Goal: Find specific page/section: Find specific page/section

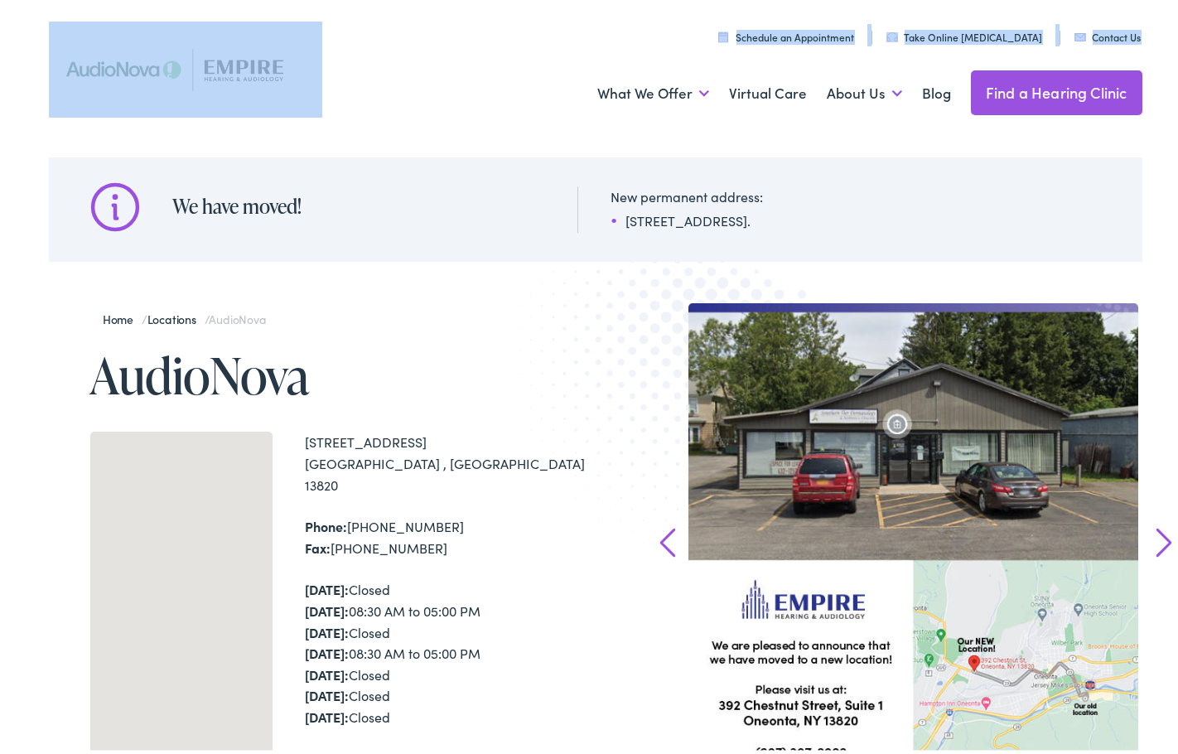
drag, startPoint x: 304, startPoint y: 103, endPoint x: 201, endPoint y: 62, distance: 111.2
click at [201, 62] on div "Menu Close Schedule an Appointment Take Online Hearing Test Contact Us Find a H…" at bounding box center [596, 66] width 1094 height 133
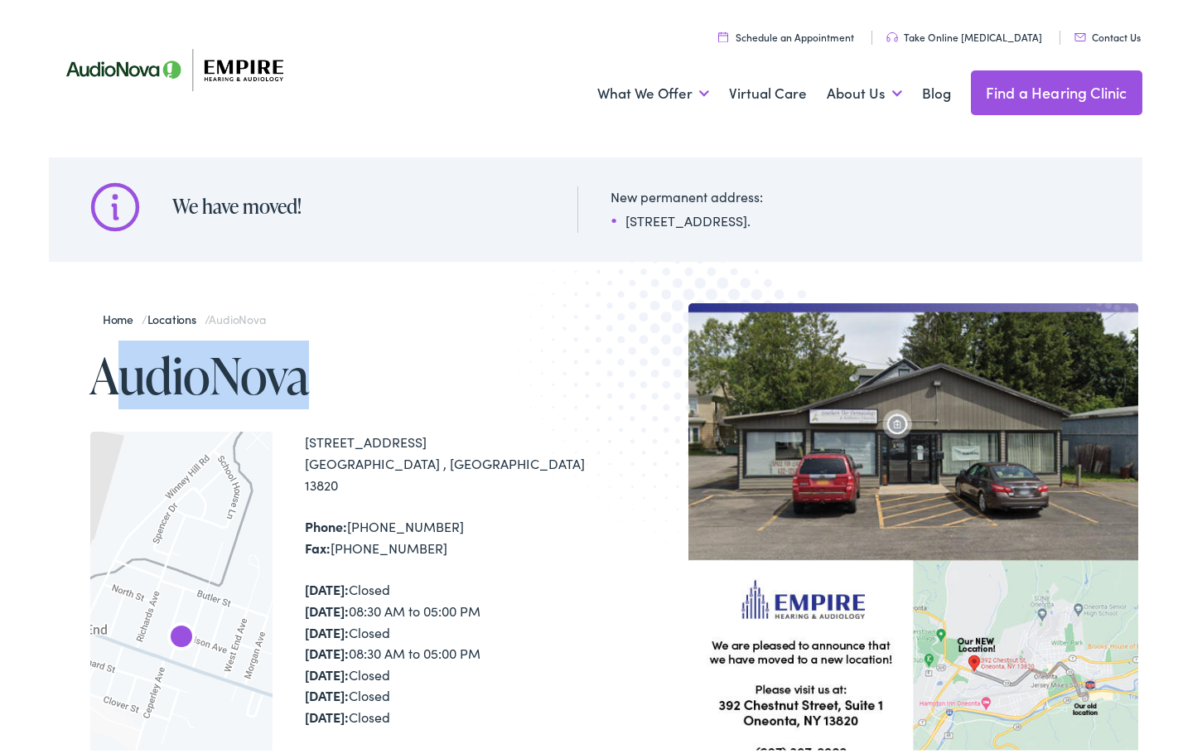
drag, startPoint x: 337, startPoint y: 398, endPoint x: 104, endPoint y: 370, distance: 235.2
click at [104, 370] on h1 "AudioNova" at bounding box center [342, 371] width 505 height 55
click at [302, 84] on img at bounding box center [185, 65] width 273 height 96
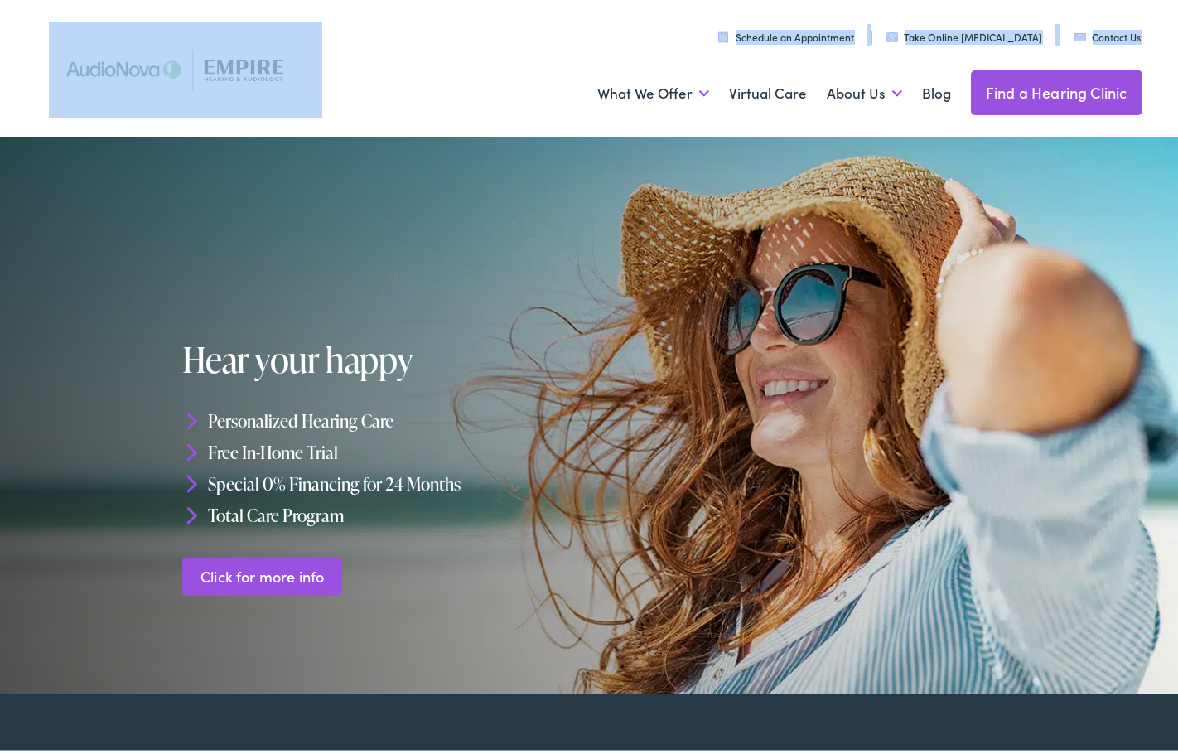
drag, startPoint x: 336, startPoint y: 91, endPoint x: 201, endPoint y: 49, distance: 141.5
click at [201, 49] on div "Menu Close Schedule an Appointment Take Online Hearing Test Contact Us Find a H…" at bounding box center [596, 66] width 1094 height 133
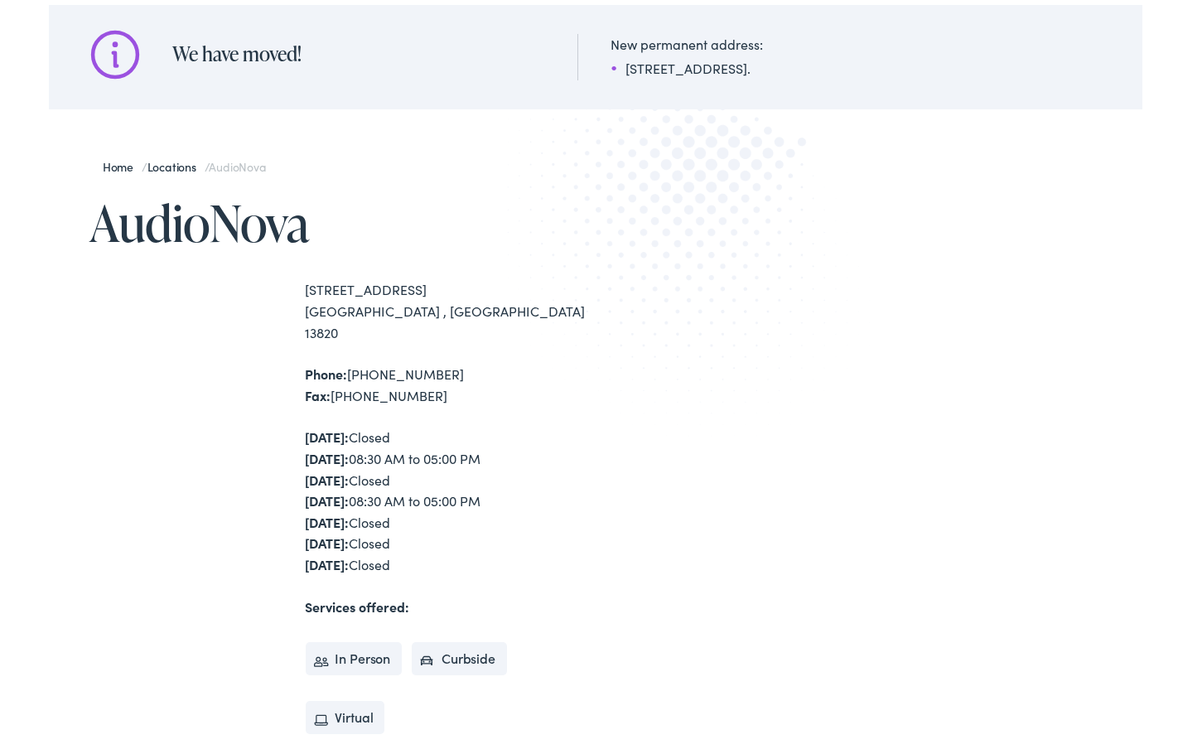
scroll to position [166, 0]
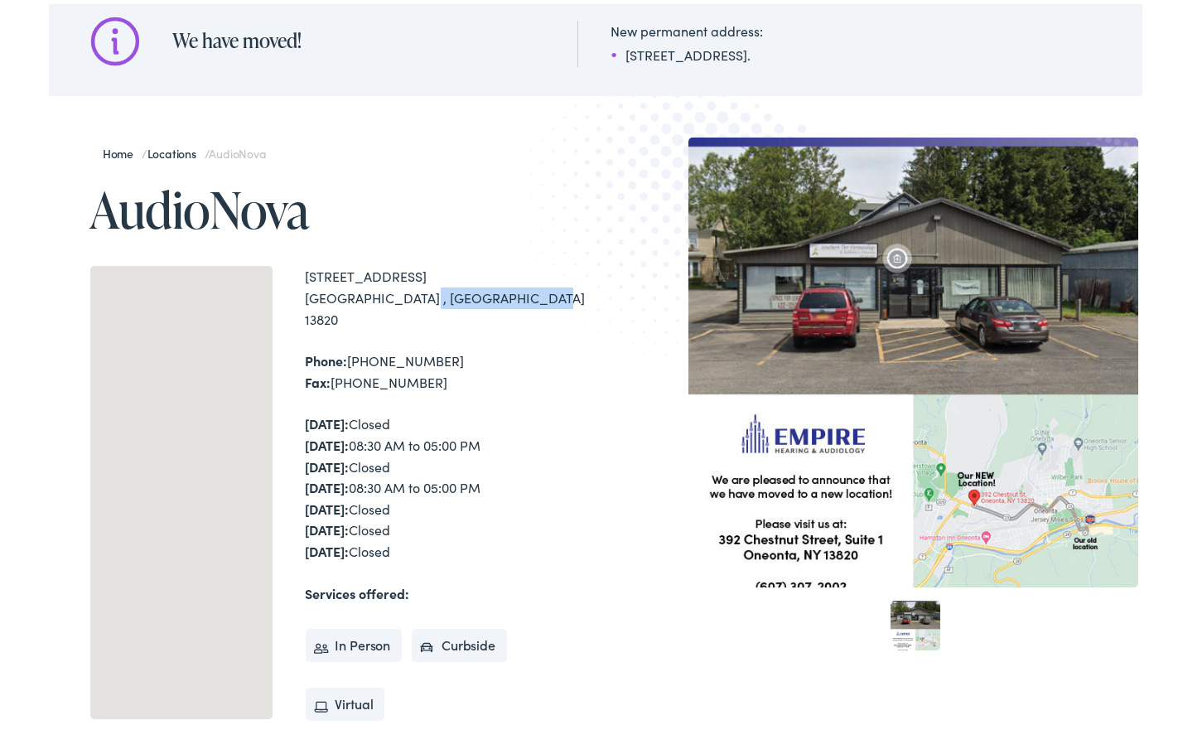
drag, startPoint x: 435, startPoint y: 291, endPoint x: 325, endPoint y: 295, distance: 110.3
click at [306, 301] on div "[STREET_ADDRESS]" at bounding box center [451, 294] width 290 height 64
copy div "[GEOGRAPHIC_DATA] , [GEOGRAPHIC_DATA] 13820"
